Goal: Task Accomplishment & Management: Complete application form

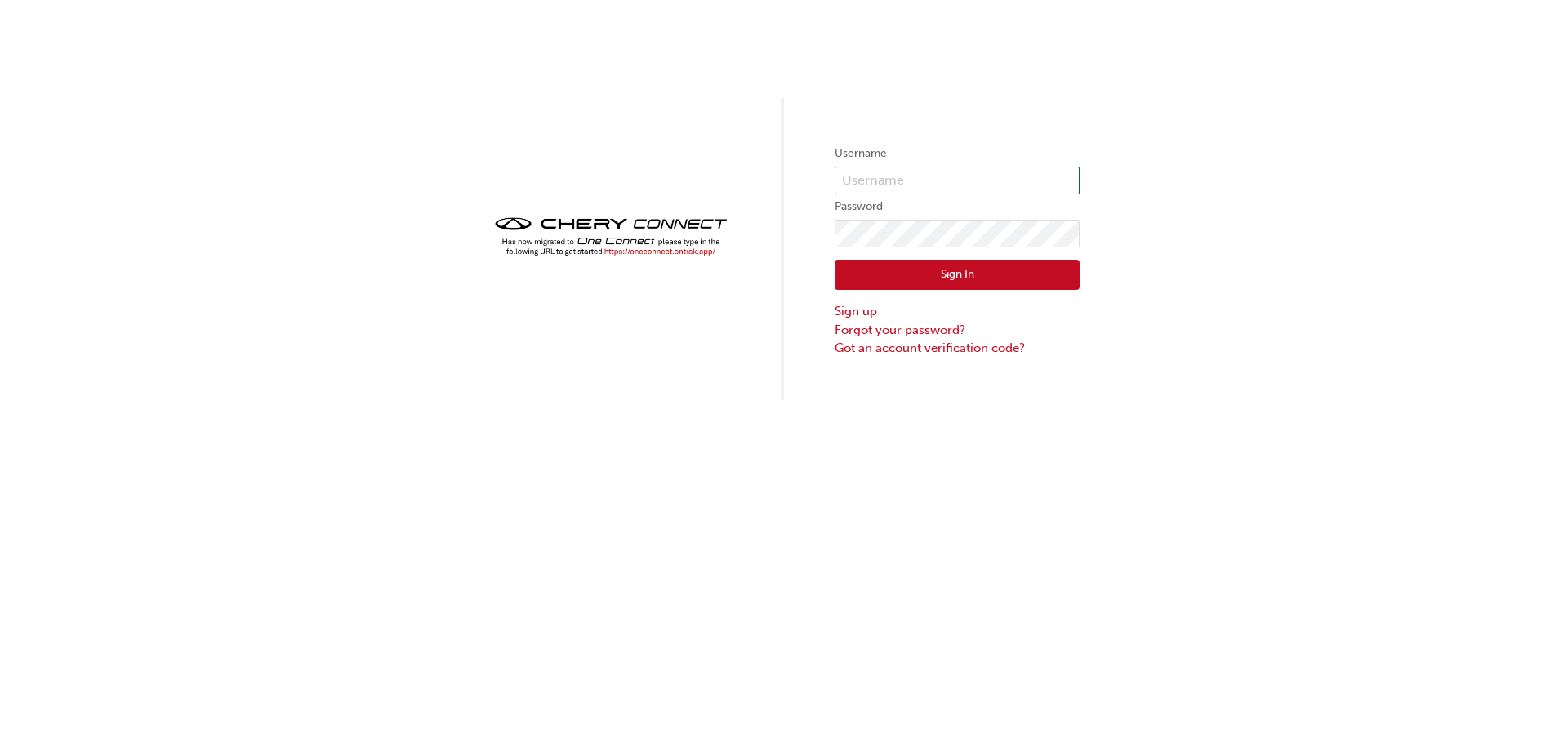
click at [917, 177] on input "text" at bounding box center [957, 180] width 245 height 27
type input "[PERSON_NAME][EMAIL_ADDRESS][PERSON_NAME][DOMAIN_NAME]"
click at [965, 274] on button "Sign In" at bounding box center [957, 275] width 245 height 31
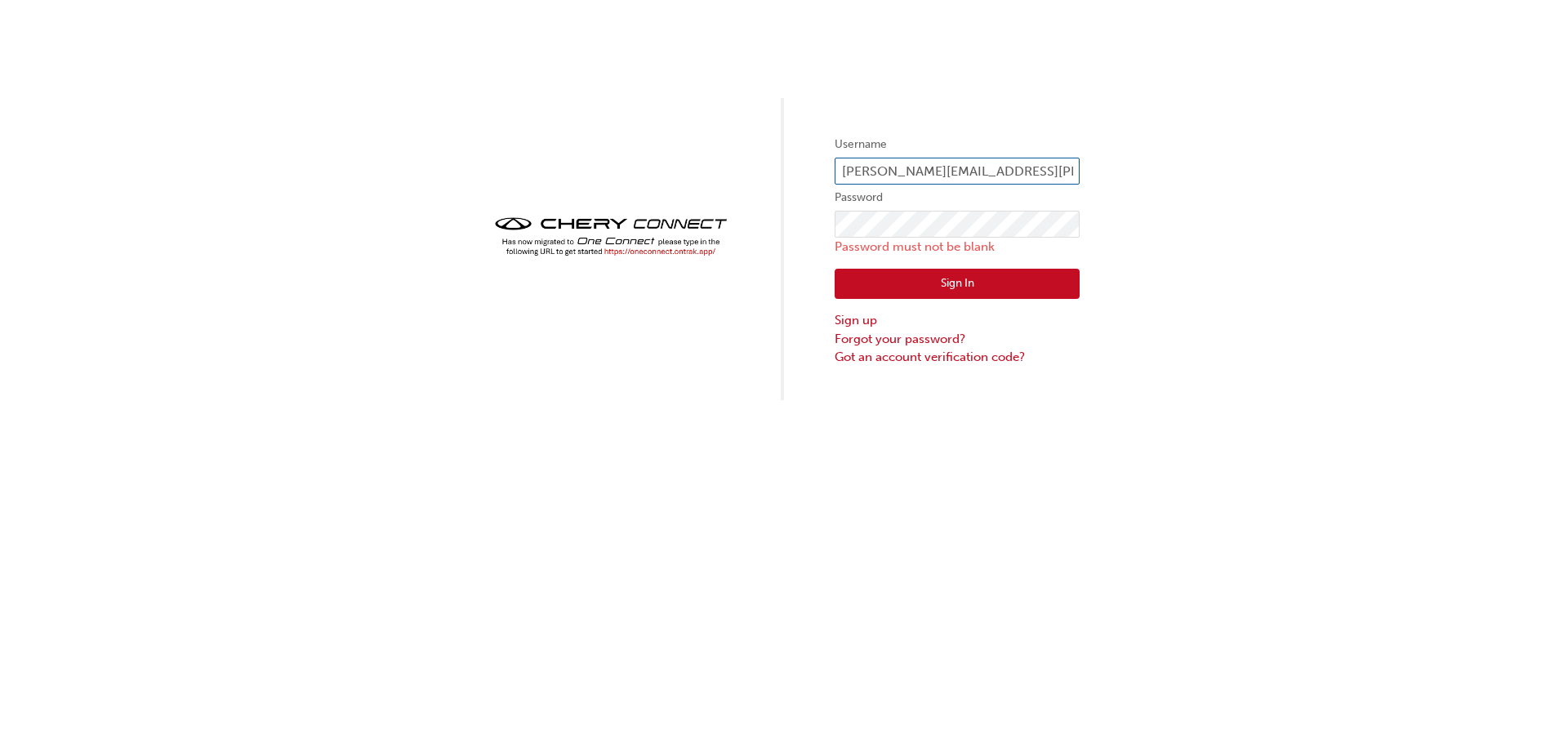
click at [936, 172] on input "[PERSON_NAME][EMAIL_ADDRESS][PERSON_NAME][DOMAIN_NAME]" at bounding box center [957, 171] width 245 height 27
drag, startPoint x: 1062, startPoint y: 169, endPoint x: 800, endPoint y: 170, distance: 262.0
click at [804, 173] on div "Username [PERSON_NAME][EMAIL_ADDRESS][PERSON_NAME][DOMAIN_NAME] Password Passwo…" at bounding box center [784, 200] width 1568 height 401
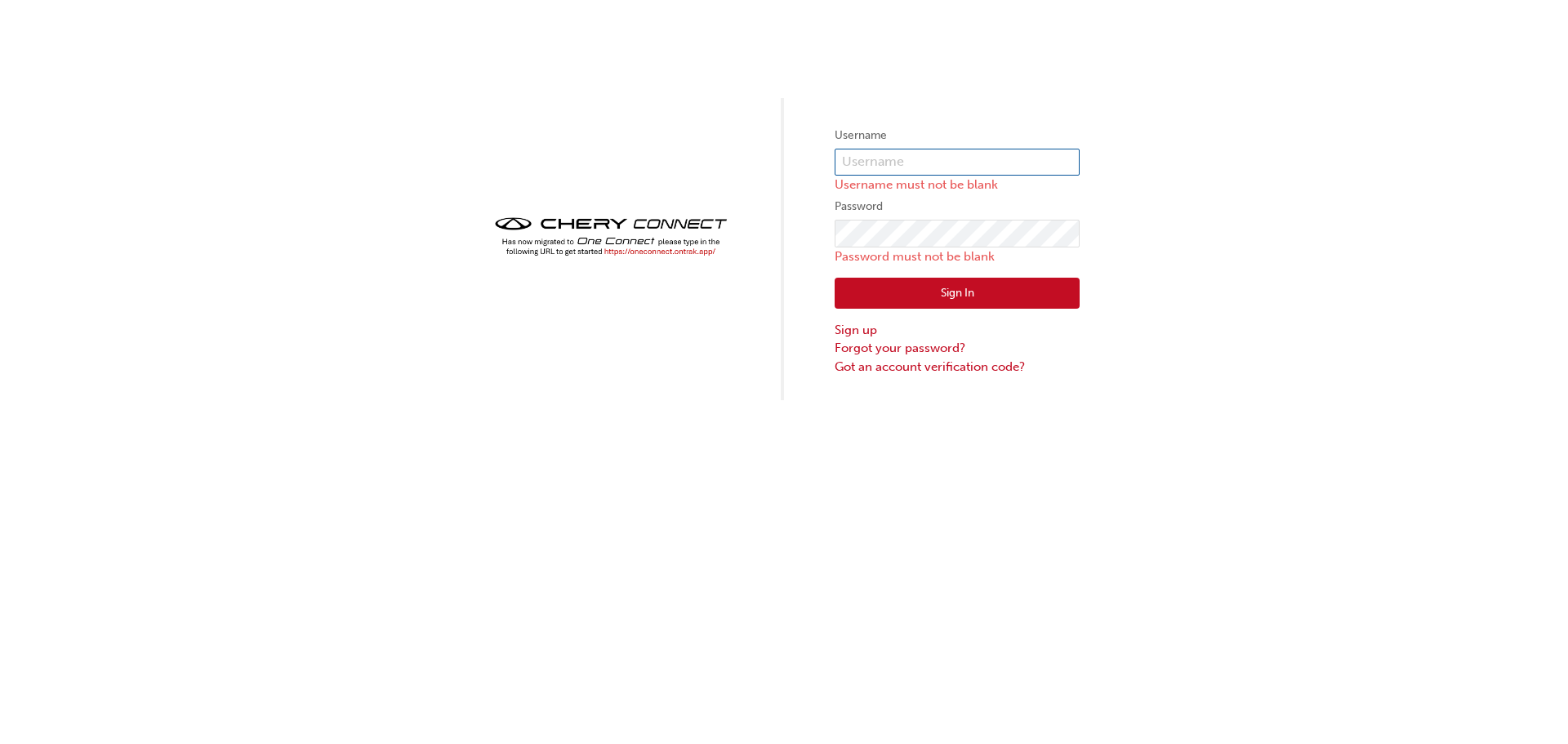
click at [862, 168] on input "text" at bounding box center [957, 162] width 245 height 27
type input "cgihambly"
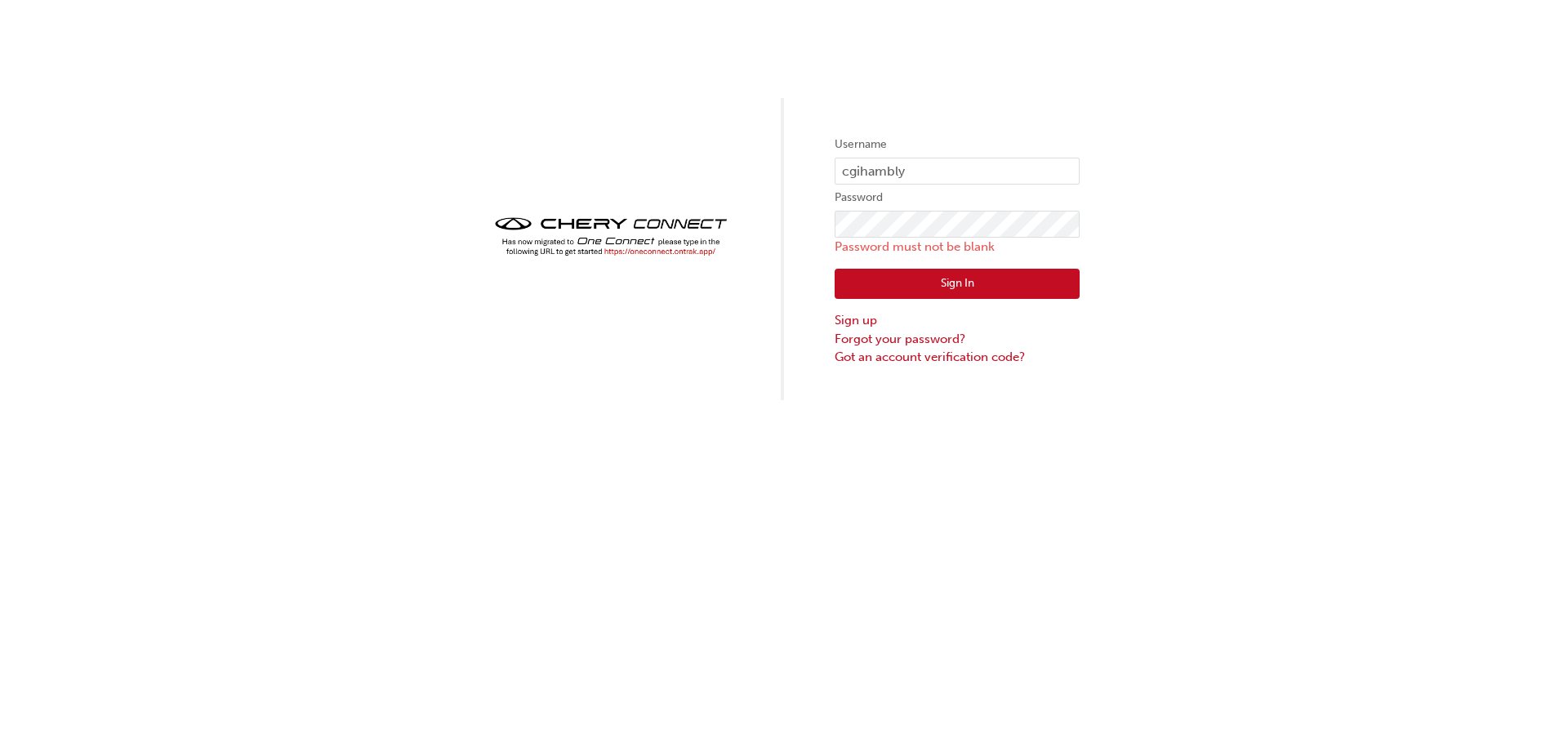
drag, startPoint x: 879, startPoint y: 285, endPoint x: 887, endPoint y: 282, distance: 8.5
click at [882, 286] on button "Sign In" at bounding box center [957, 283] width 245 height 31
click at [910, 168] on input "cgihambly" at bounding box center [957, 171] width 245 height 27
click at [932, 291] on button "Sign In" at bounding box center [957, 283] width 245 height 31
click at [930, 291] on button "Sign In" at bounding box center [957, 283] width 245 height 31
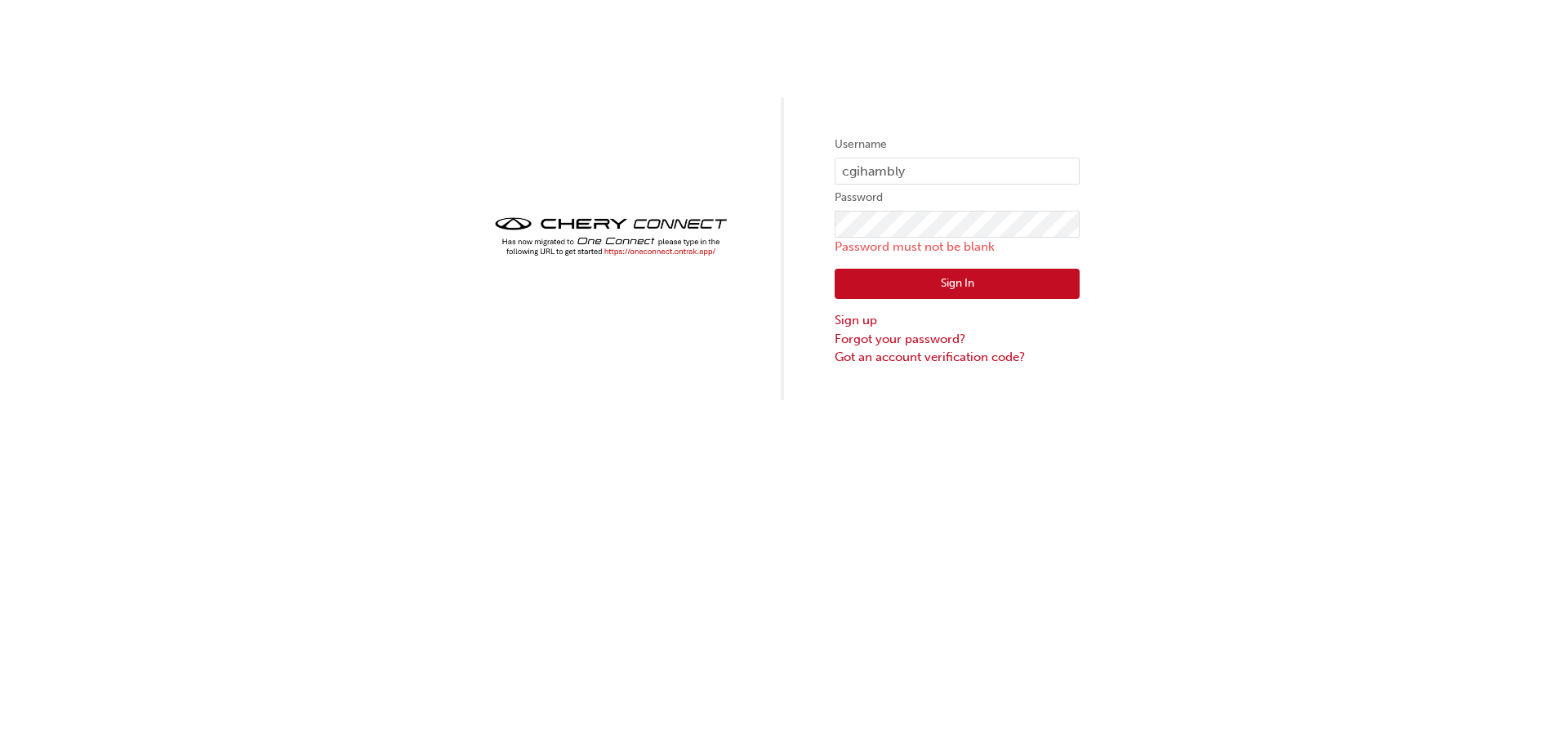
click at [981, 139] on label "Username" at bounding box center [957, 145] width 245 height 20
click at [813, 284] on div "Username cgihambly Password Password must not be blank Sign In Sign up Forgot y…" at bounding box center [784, 200] width 1568 height 401
